Goal: Information Seeking & Learning: Learn about a topic

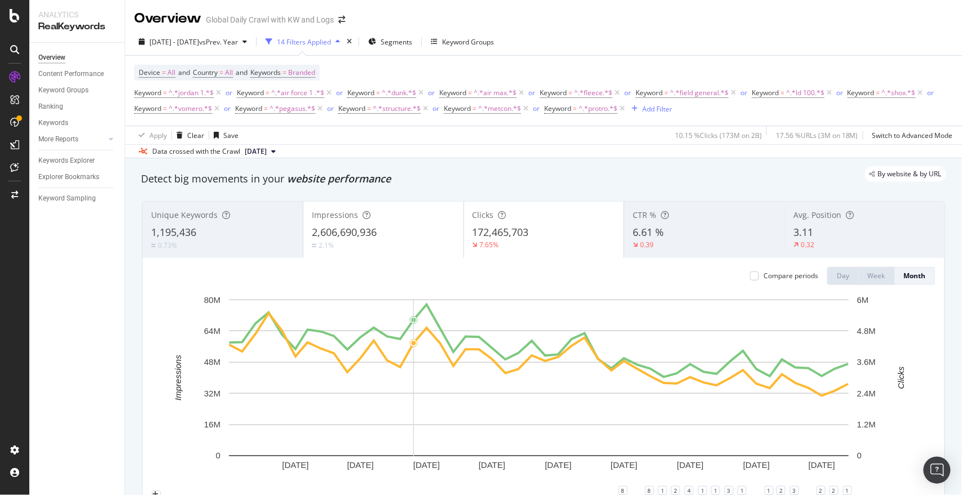
scroll to position [68, 0]
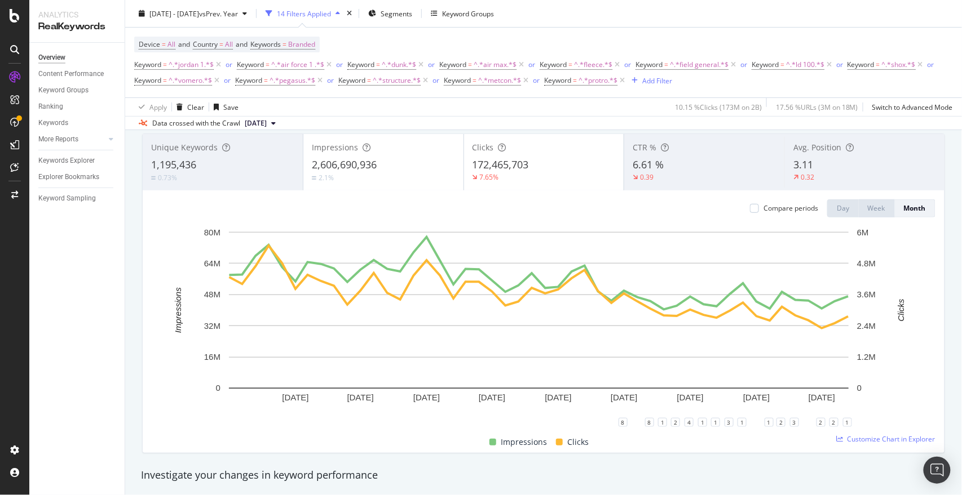
click at [347, 170] on span "2,606,690,936" at bounding box center [344, 165] width 65 height 14
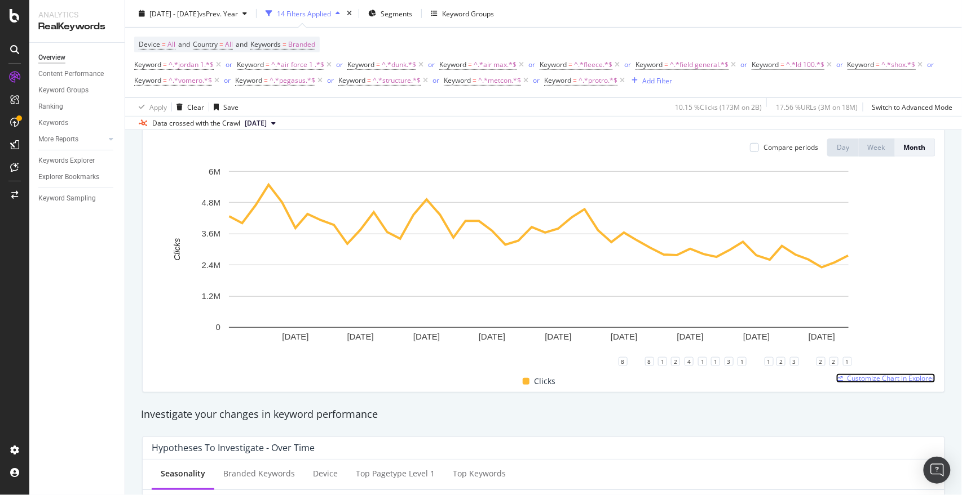
scroll to position [0, 0]
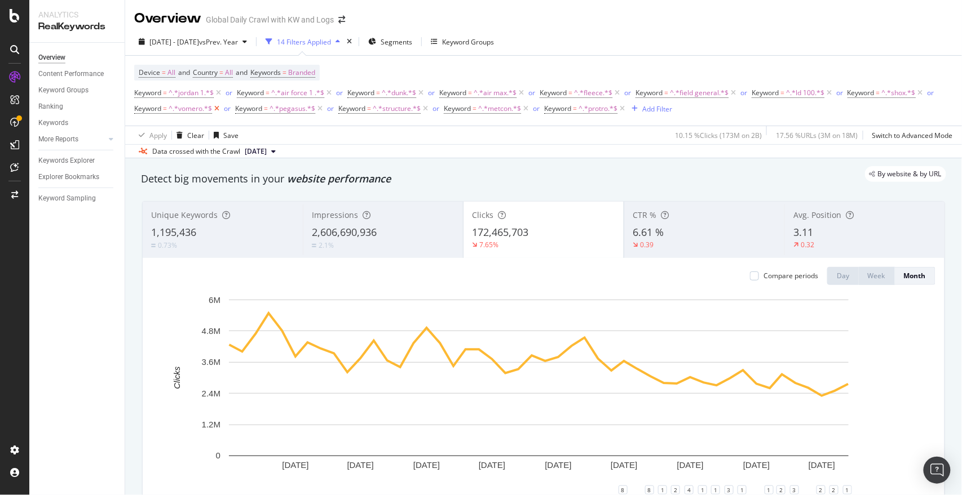
click at [217, 108] on icon at bounding box center [217, 108] width 10 height 11
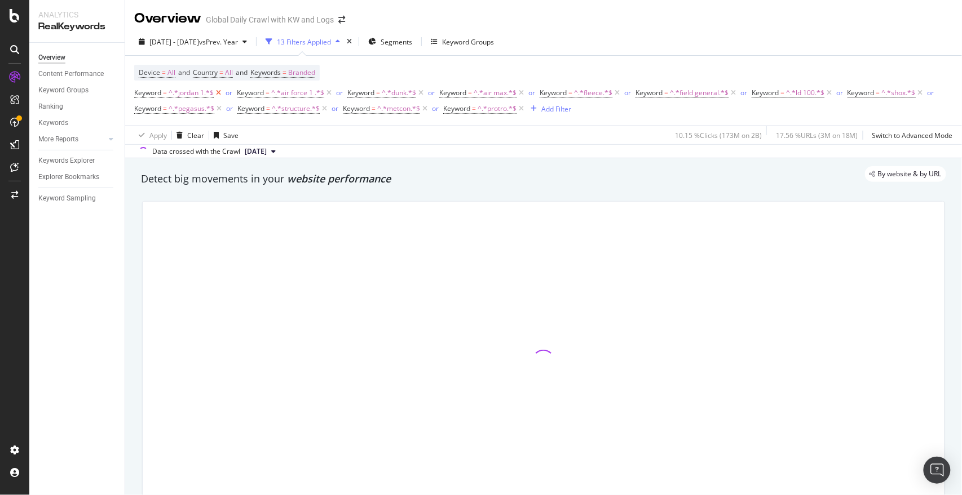
click at [219, 94] on icon at bounding box center [219, 92] width 10 height 11
click at [219, 94] on span "^.*air force 1 .*$" at bounding box center [195, 93] width 53 height 16
drag, startPoint x: 362, startPoint y: 75, endPoint x: 352, endPoint y: 78, distance: 10.2
click at [362, 75] on div "Device = All and Country = All and Keywords = Branded Keyword = ^.*air force 1 …" at bounding box center [543, 91] width 818 height 52
click at [321, 94] on icon at bounding box center [318, 92] width 10 height 11
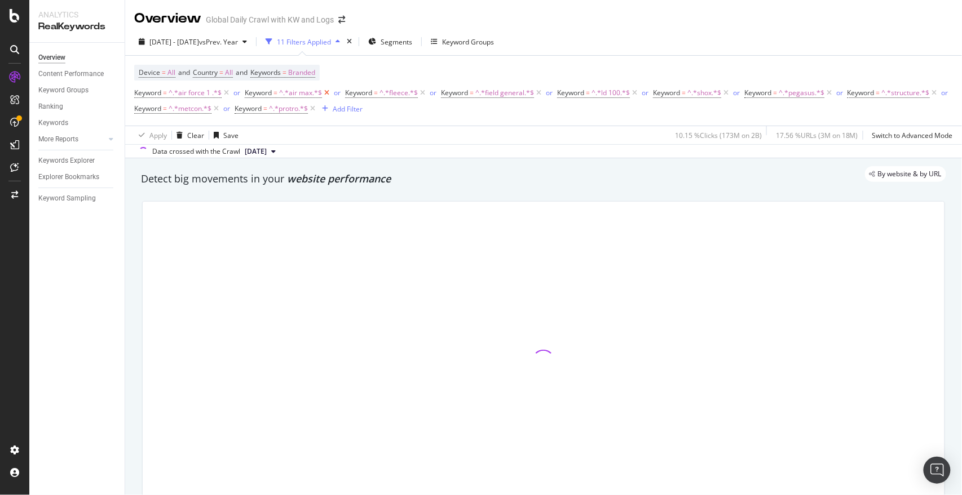
click at [330, 95] on icon at bounding box center [327, 92] width 10 height 11
click at [320, 92] on icon at bounding box center [322, 92] width 10 height 11
click at [343, 94] on icon at bounding box center [343, 92] width 10 height 11
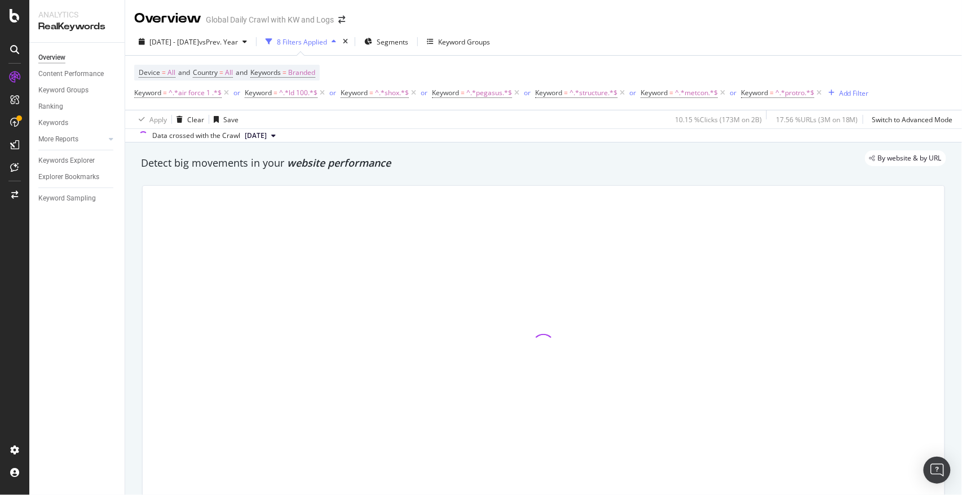
click at [226, 95] on icon at bounding box center [227, 92] width 10 height 11
click at [212, 90] on icon at bounding box center [212, 92] width 10 height 11
click at [206, 90] on icon at bounding box center [207, 92] width 10 height 11
click at [216, 93] on icon at bounding box center [219, 92] width 10 height 11
click at [219, 91] on icon at bounding box center [221, 92] width 10 height 11
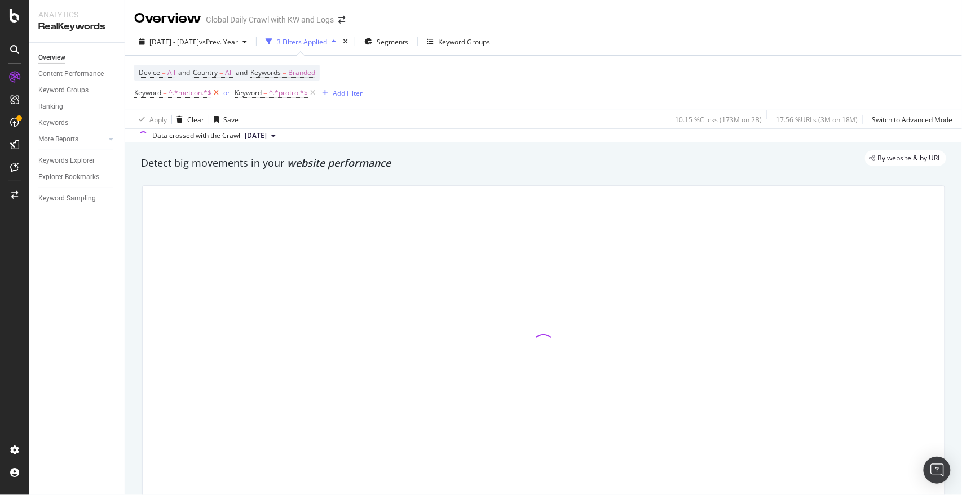
click at [218, 91] on icon at bounding box center [216, 92] width 10 height 11
click at [216, 92] on icon at bounding box center [212, 92] width 10 height 11
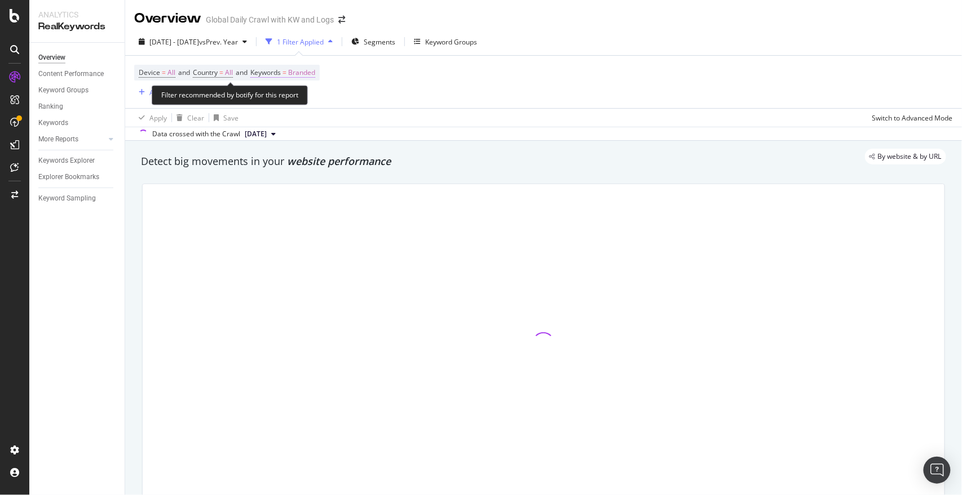
click at [281, 70] on span "Keywords" at bounding box center [265, 73] width 30 height 10
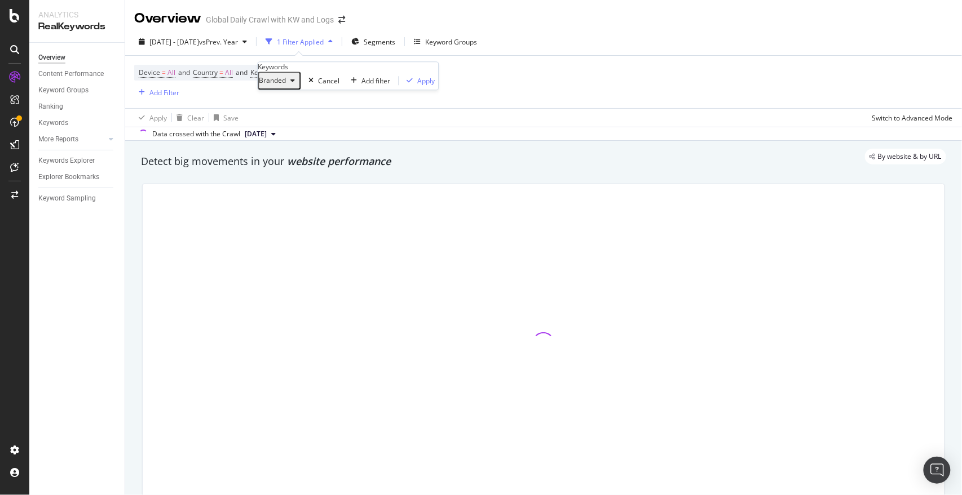
click at [286, 86] on span "Branded" at bounding box center [272, 81] width 27 height 10
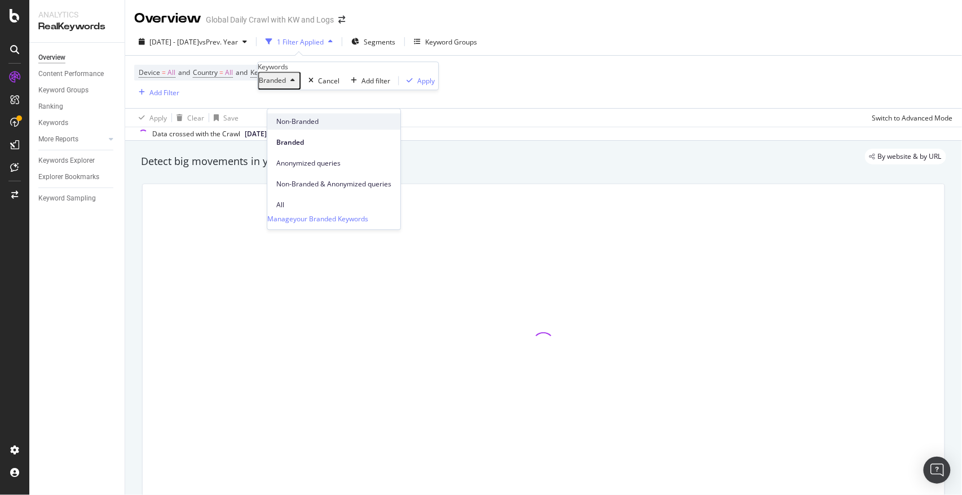
click at [309, 125] on span "Non-Branded" at bounding box center [333, 122] width 115 height 10
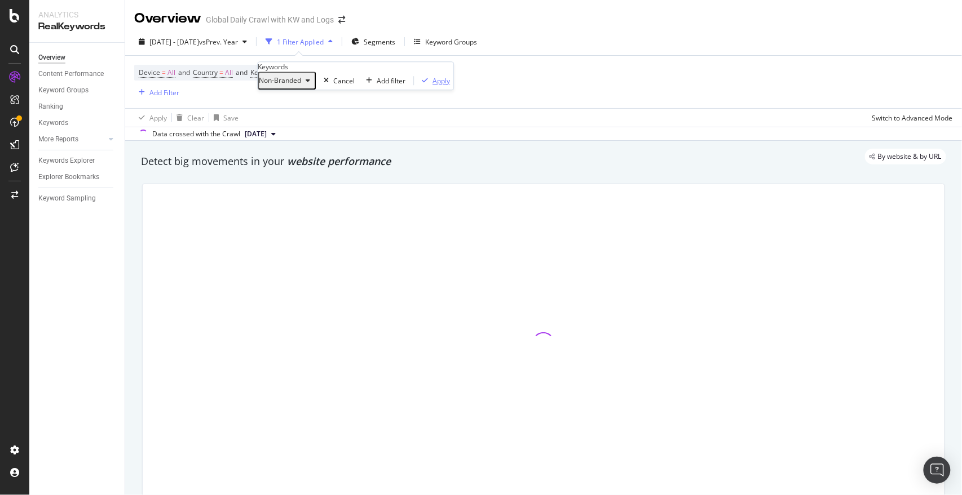
click at [432, 86] on div "Apply" at bounding box center [440, 81] width 17 height 10
click at [135, 459] on div at bounding box center [543, 344] width 816 height 338
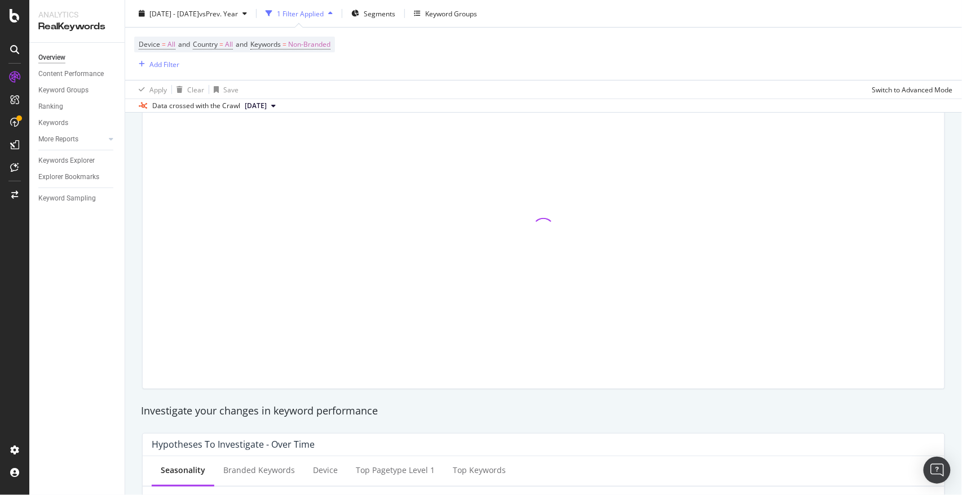
scroll to position [115, 0]
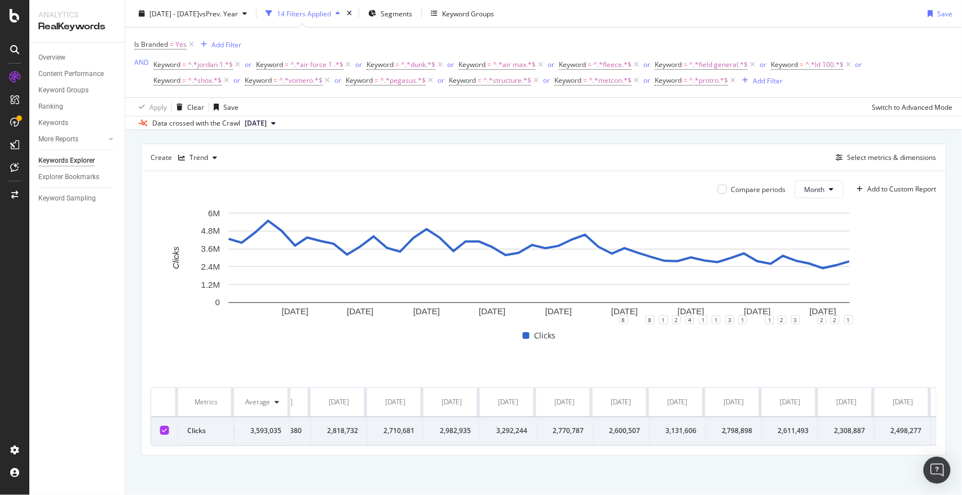
scroll to position [0, 2070]
drag, startPoint x: 165, startPoint y: 391, endPoint x: 942, endPoint y: 424, distance: 778.0
click at [865, 424] on div "By website Top Charts Create Trend Select metrics & dimensions Compare periods …" at bounding box center [543, 282] width 836 height 425
copy thead
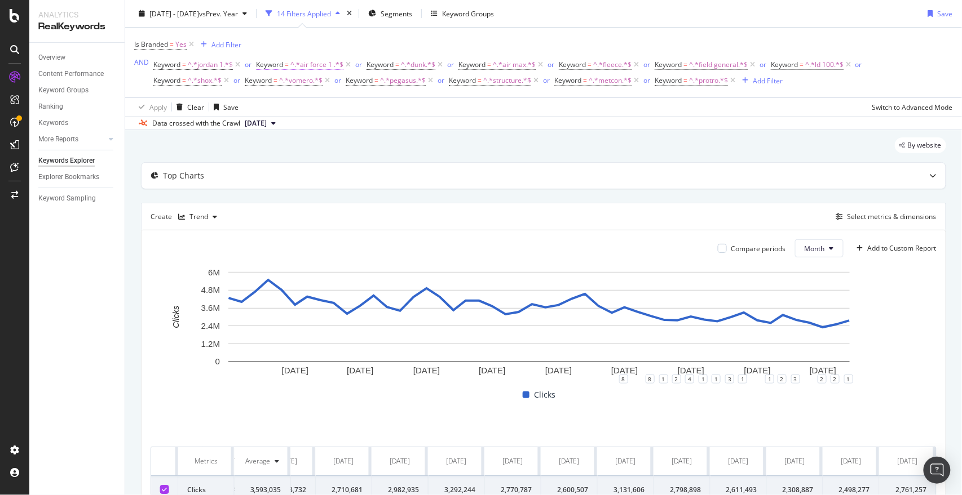
scroll to position [0, 0]
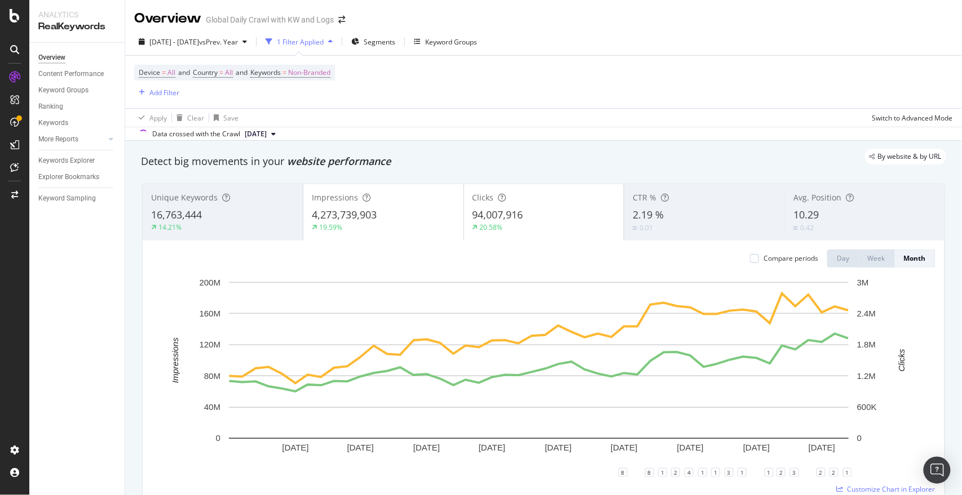
click at [391, 208] on div "4,273,739,903" at bounding box center [383, 215] width 143 height 15
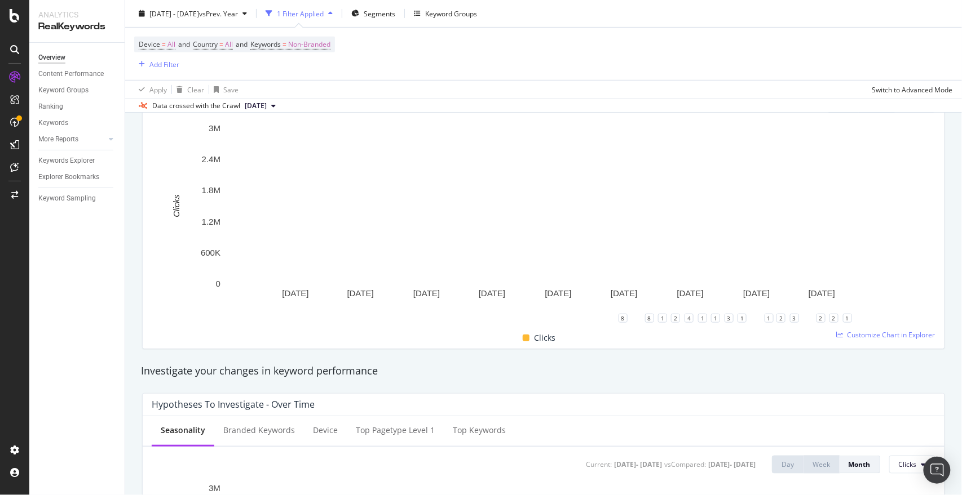
scroll to position [153, 0]
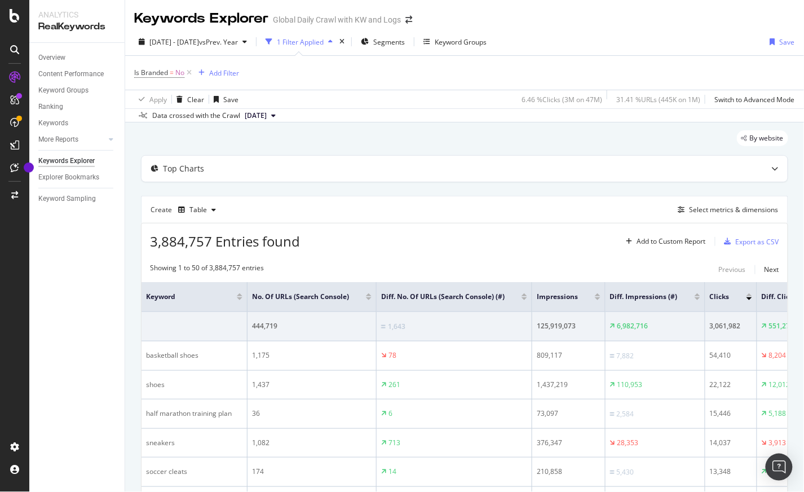
scroll to position [246, 0]
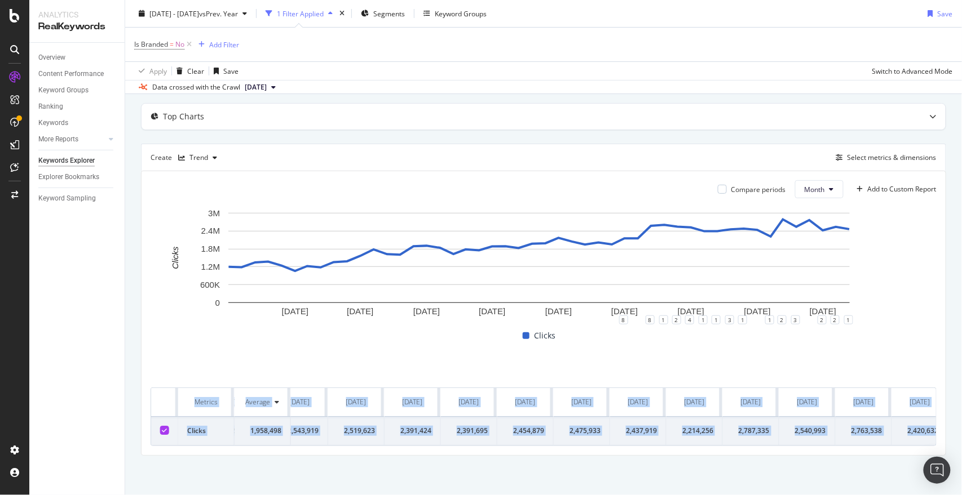
scroll to position [0, 2070]
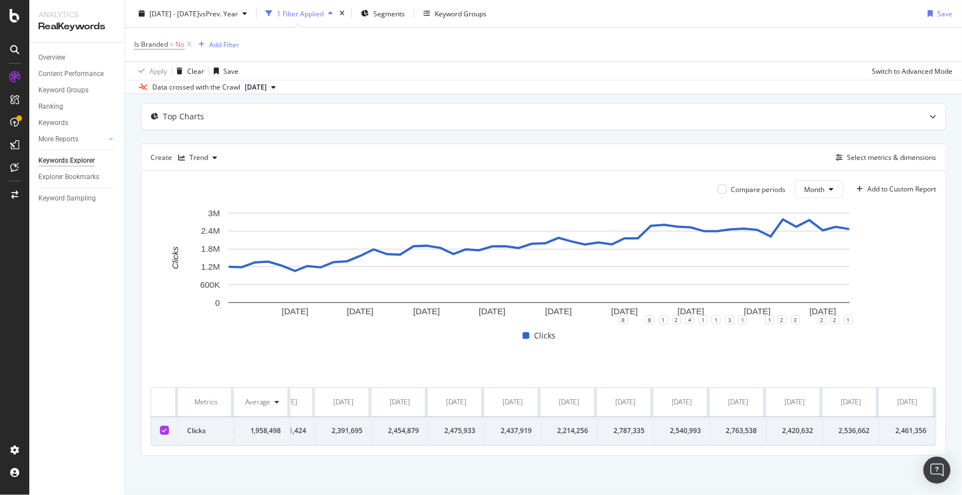
drag, startPoint x: 162, startPoint y: 391, endPoint x: 949, endPoint y: 423, distance: 787.5
click at [949, 423] on div "By website Top Charts Create Trend Select metrics & dimensions Compare periods …" at bounding box center [543, 282] width 836 height 425
copy thead
